Goal: Entertainment & Leisure: Consume media (video, audio)

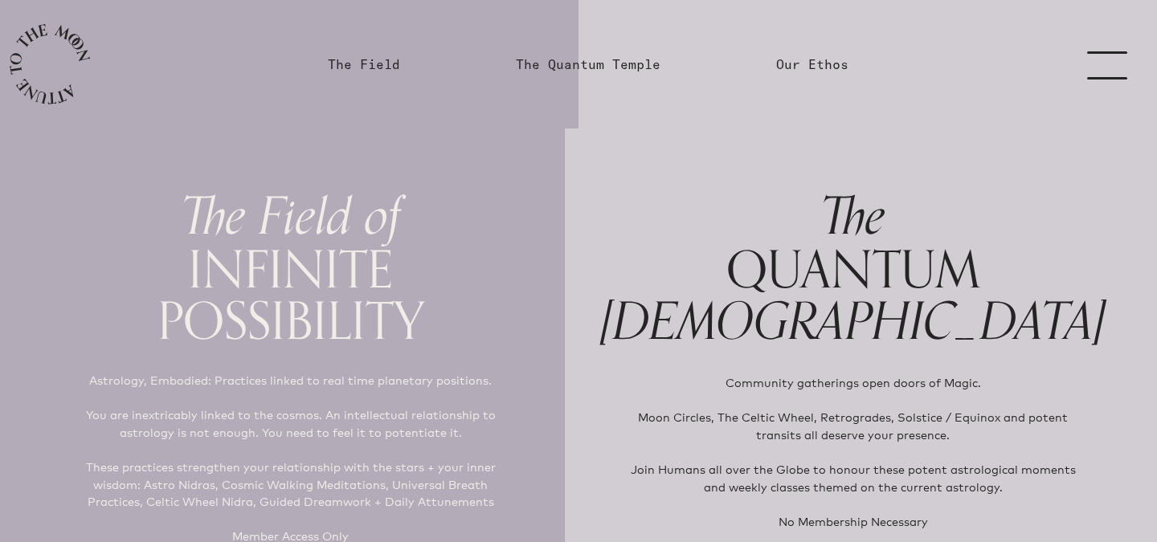
click at [1097, 54] on link "menu" at bounding box center [1117, 64] width 80 height 129
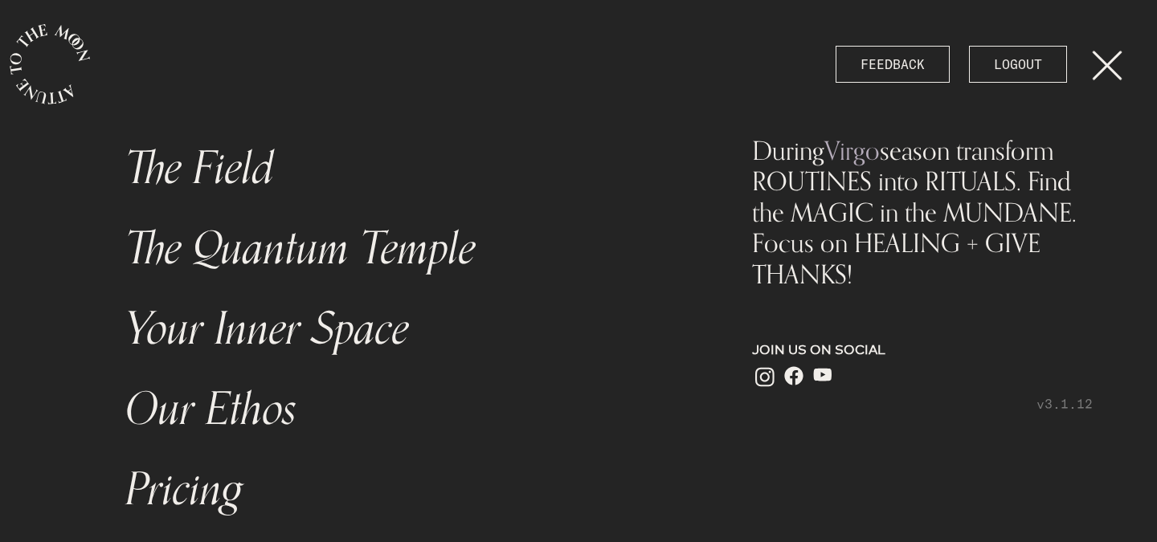
click at [1109, 57] on link "menu" at bounding box center [1117, 64] width 80 height 129
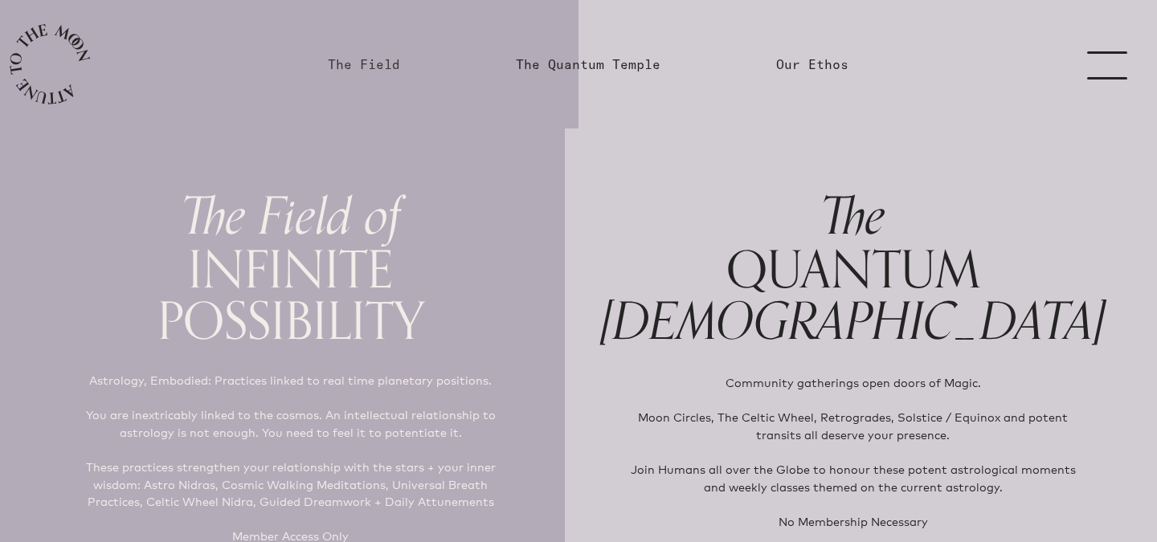
click at [356, 71] on link "The Field" at bounding box center [364, 64] width 72 height 19
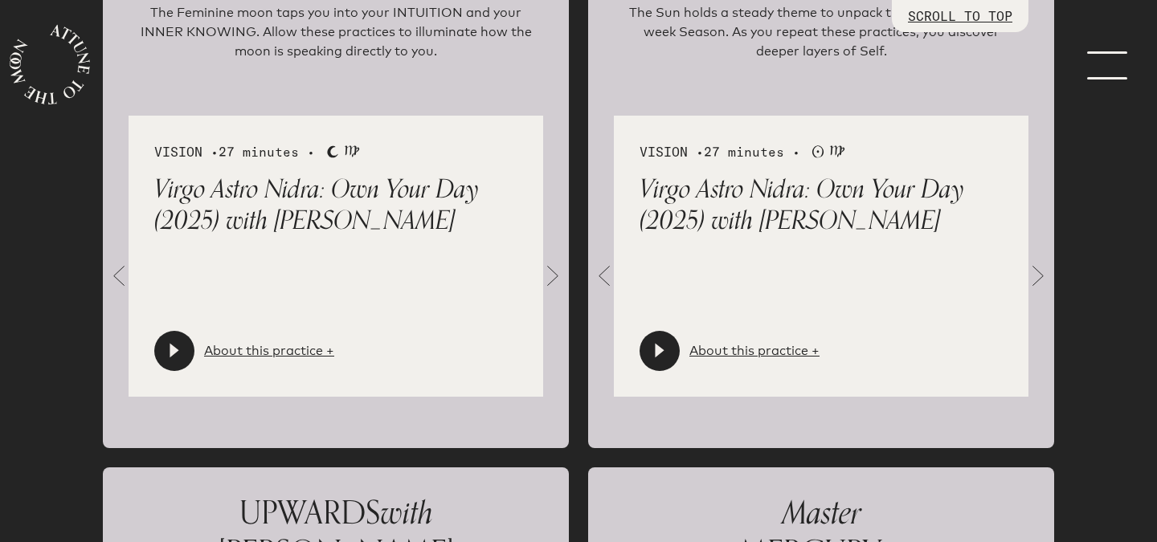
scroll to position [1864, 0]
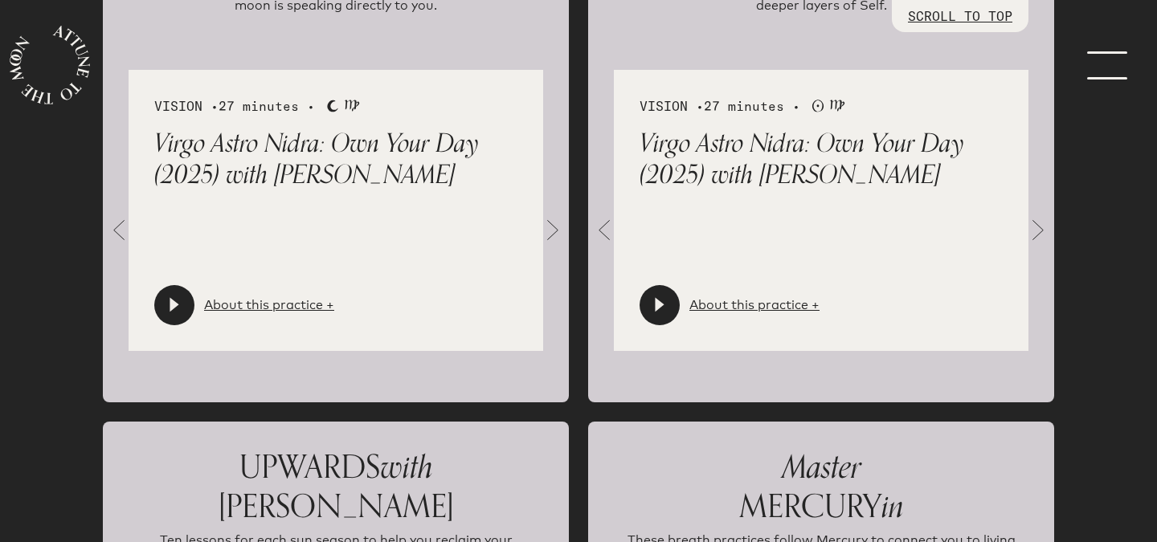
click at [186, 301] on div at bounding box center [174, 305] width 40 height 40
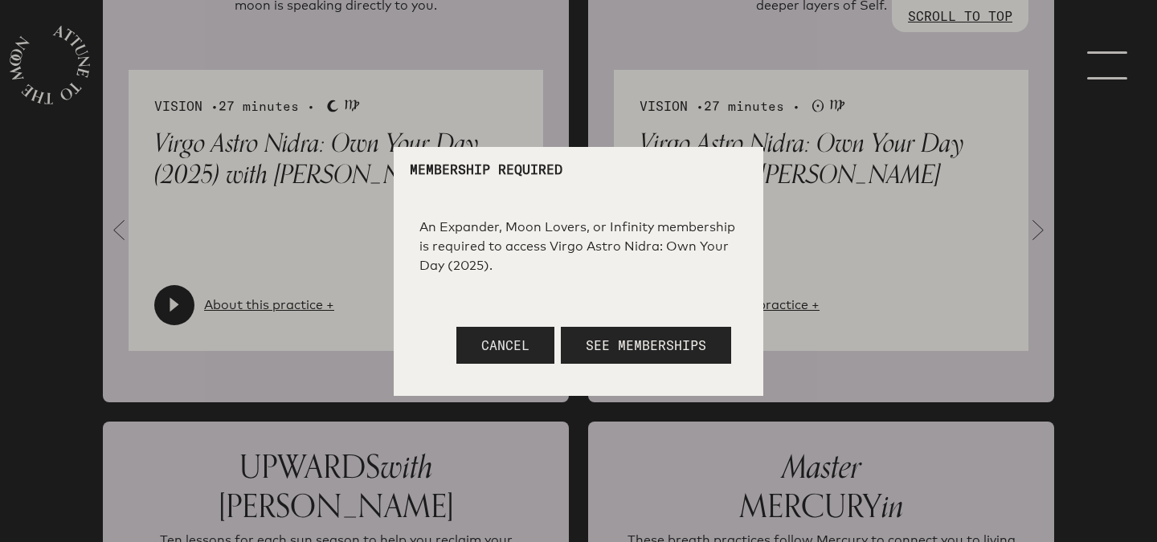
click at [464, 347] on button "Cancel" at bounding box center [505, 345] width 98 height 37
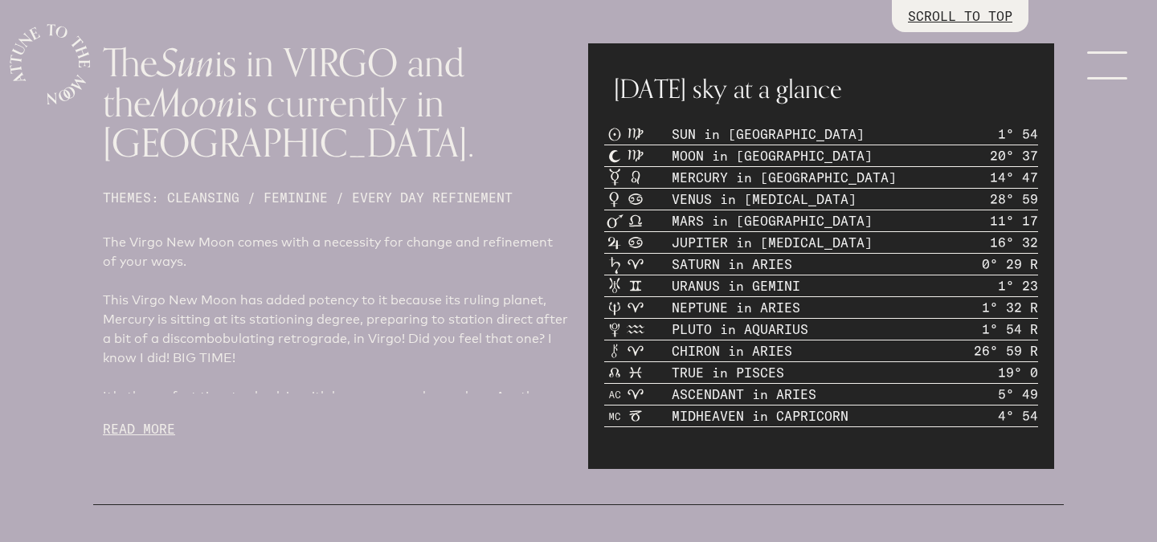
scroll to position [0, 0]
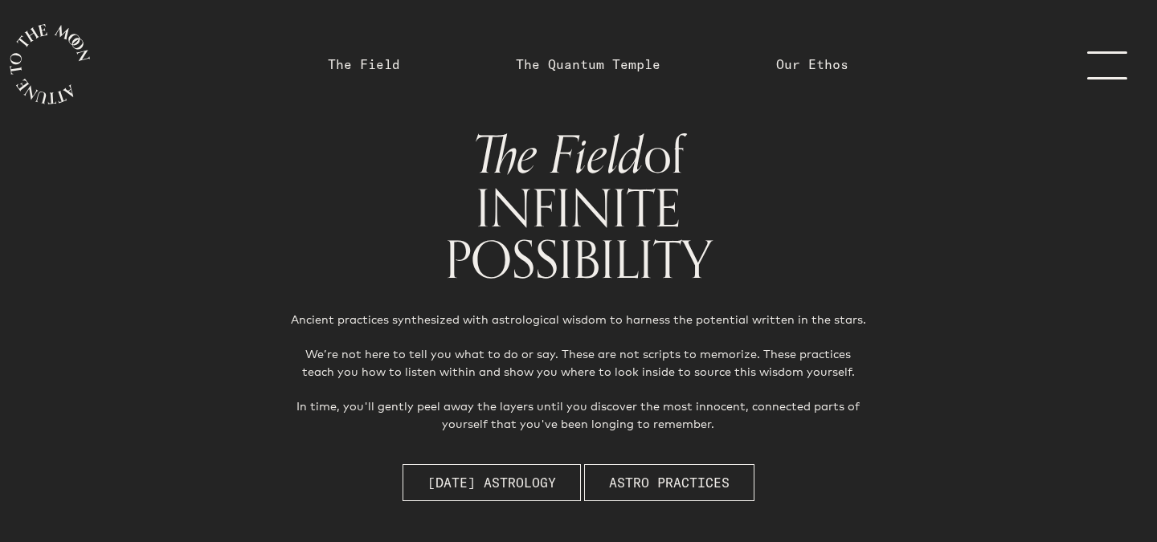
click at [1123, 53] on link "menu" at bounding box center [1117, 64] width 80 height 129
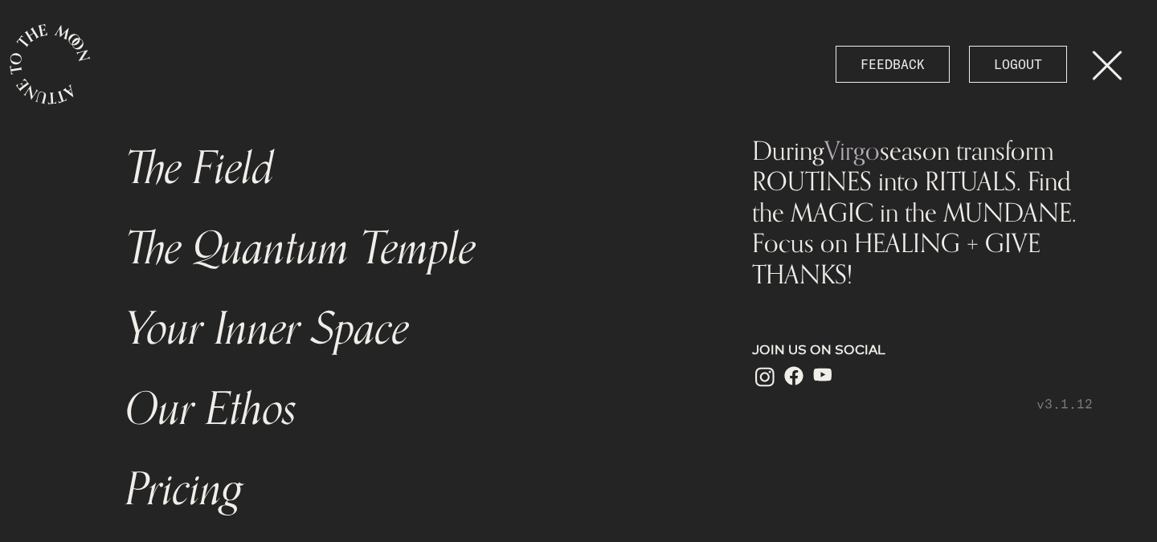
click at [392, 333] on link "Your Inner Space" at bounding box center [405, 329] width 578 height 80
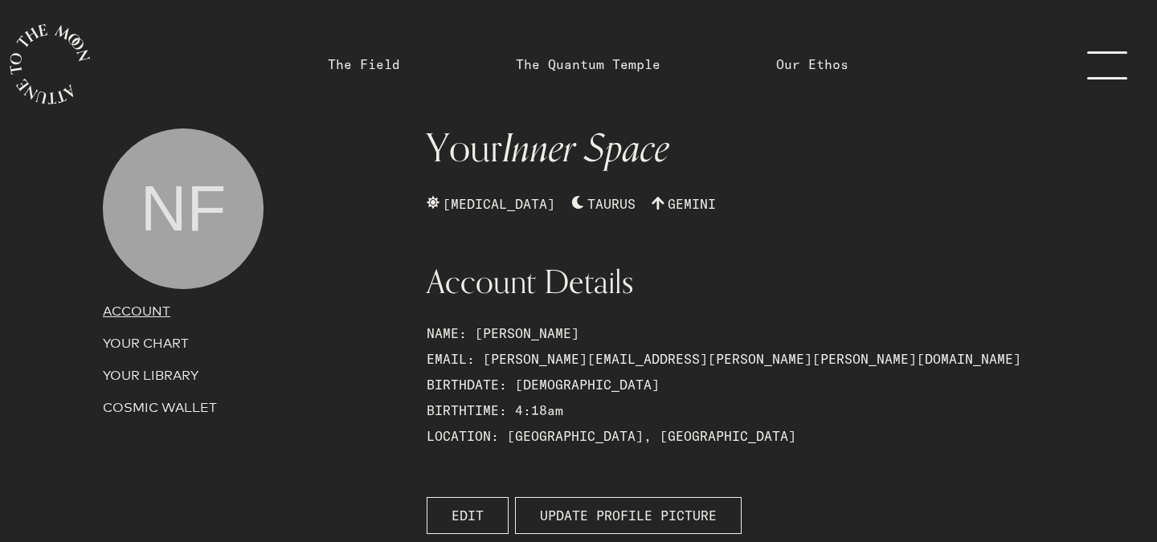
click at [143, 382] on p "YOUR LIBRARY" at bounding box center [255, 375] width 304 height 19
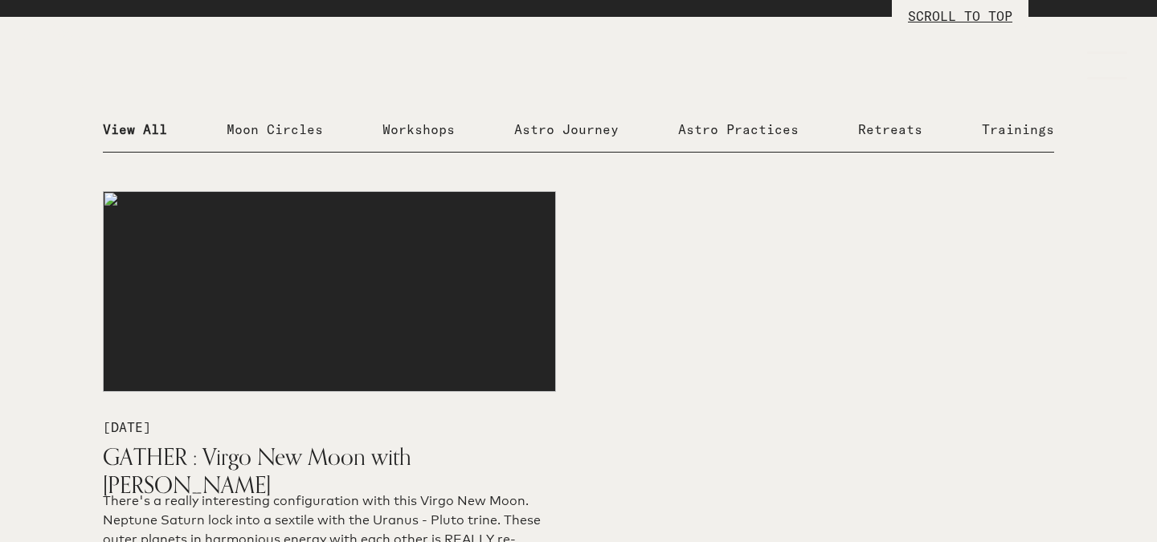
scroll to position [439, 0]
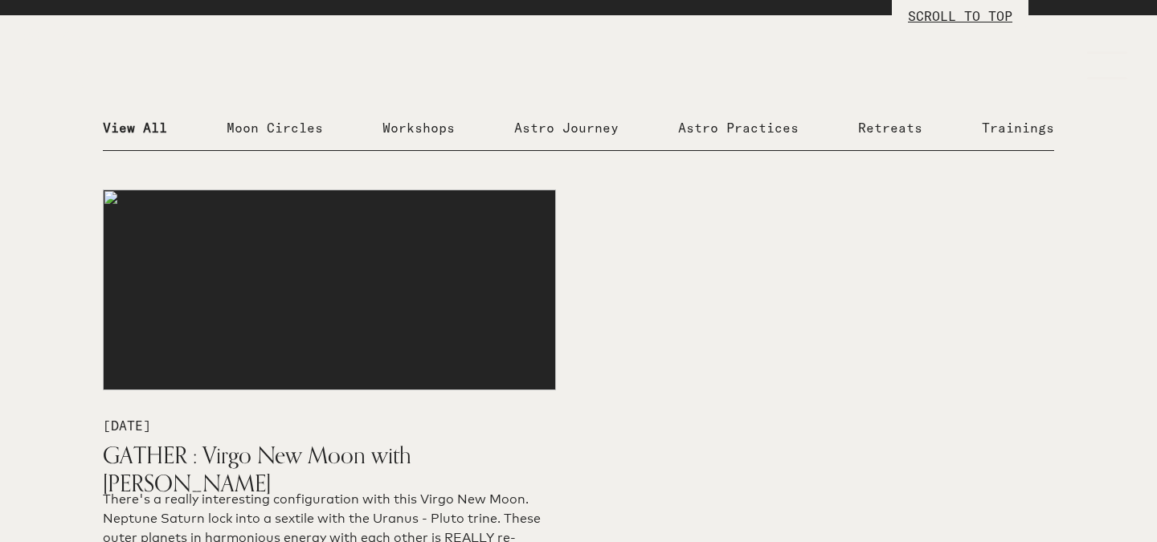
click at [134, 133] on p "View All" at bounding box center [135, 127] width 64 height 19
click at [292, 130] on p "Moon Circles" at bounding box center [275, 127] width 96 height 19
click at [321, 133] on p "Moon Circles" at bounding box center [275, 127] width 96 height 19
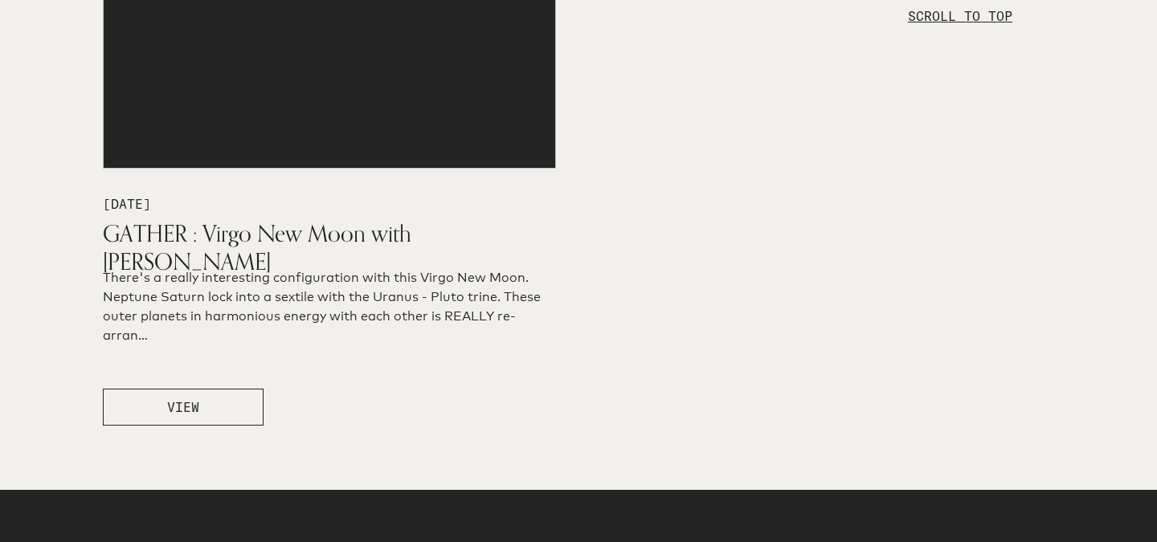
scroll to position [661, 0]
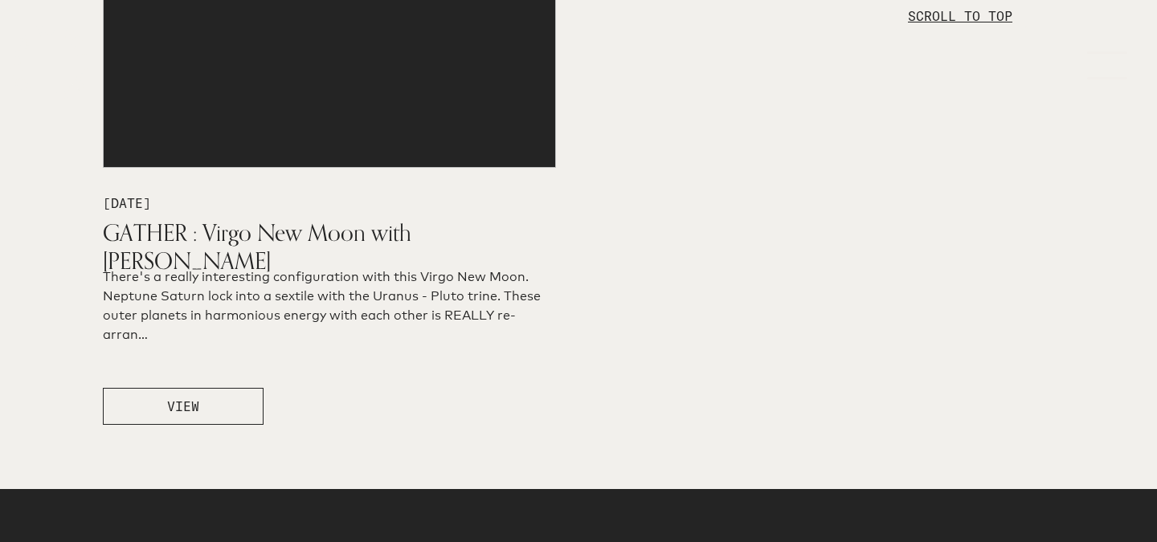
click at [162, 402] on button "VIEW" at bounding box center [183, 406] width 161 height 37
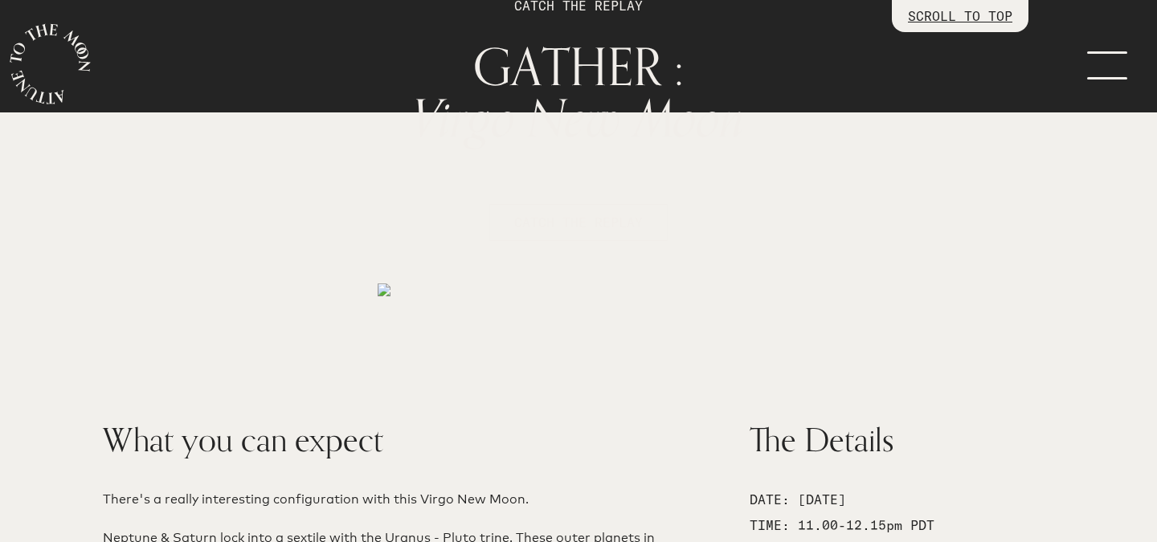
scroll to position [134, 0]
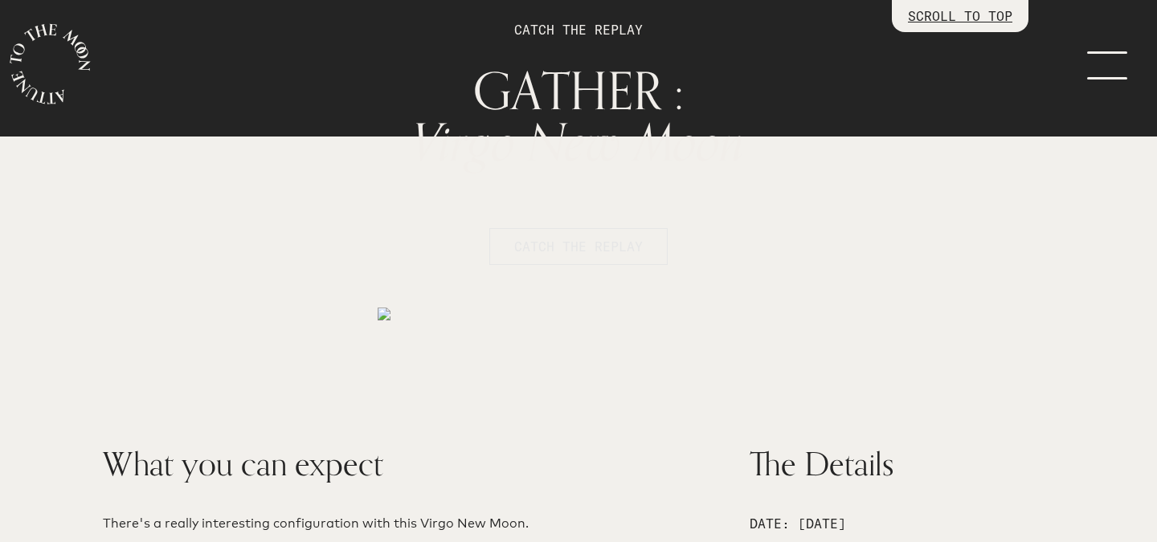
click at [527, 256] on button "CATCH THE REPLAY" at bounding box center [578, 246] width 178 height 37
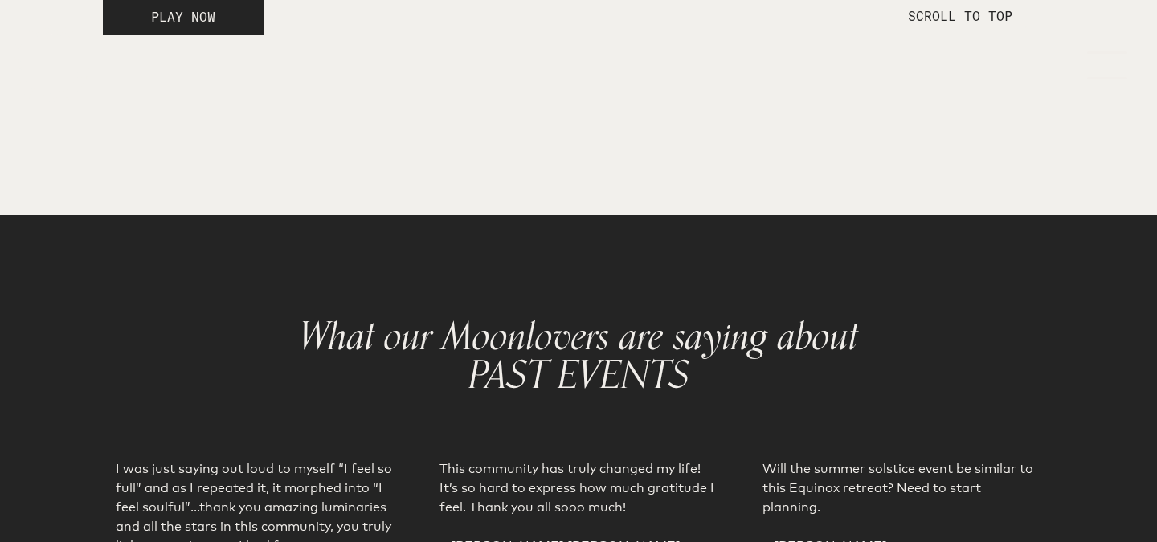
scroll to position [2560, 0]
